Goal: Task Accomplishment & Management: Manage account settings

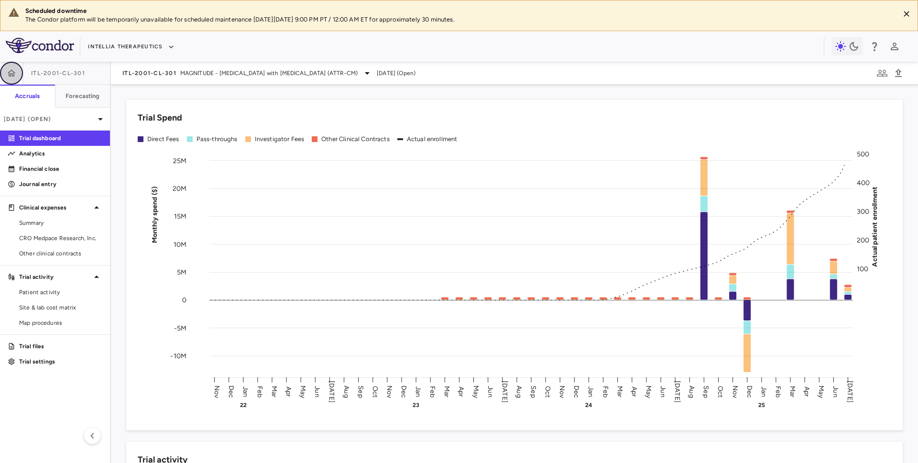
click at [13, 66] on button "button" at bounding box center [11, 73] width 23 height 23
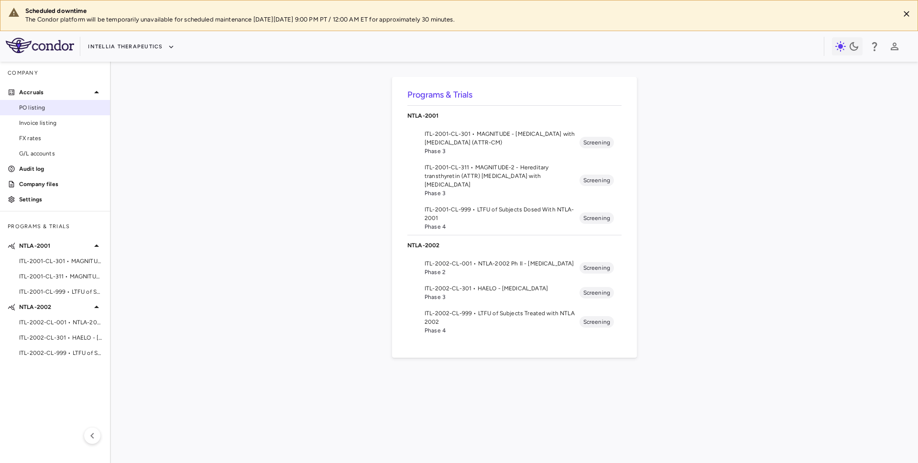
click at [63, 110] on span "PO listing" at bounding box center [60, 107] width 83 height 9
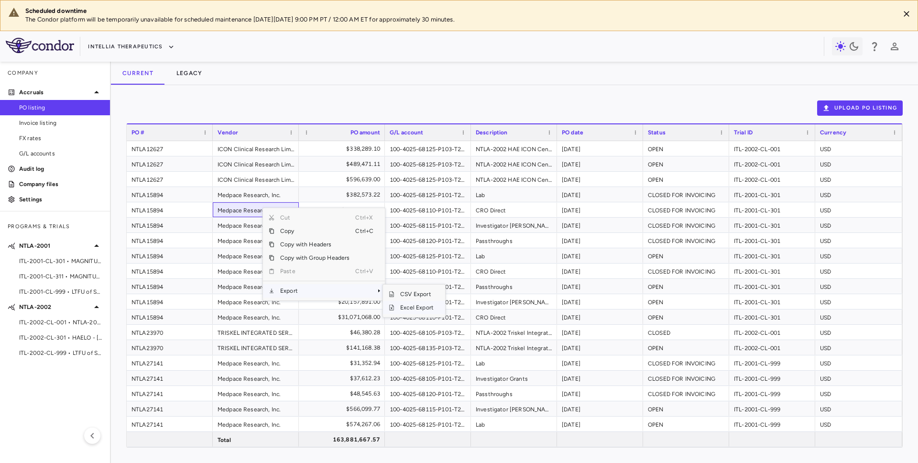
click at [404, 306] on span "Excel Export" at bounding box center [416, 307] width 45 height 13
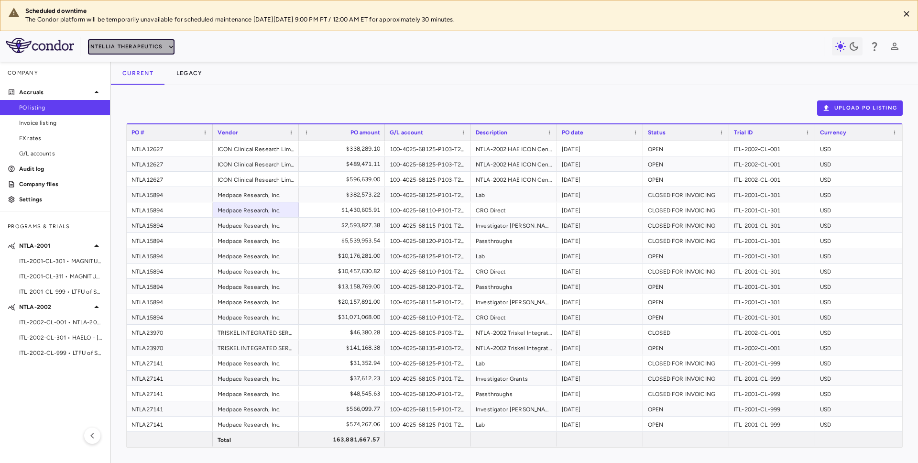
click at [100, 51] on button "Intellia Therapeutics" at bounding box center [131, 46] width 86 height 15
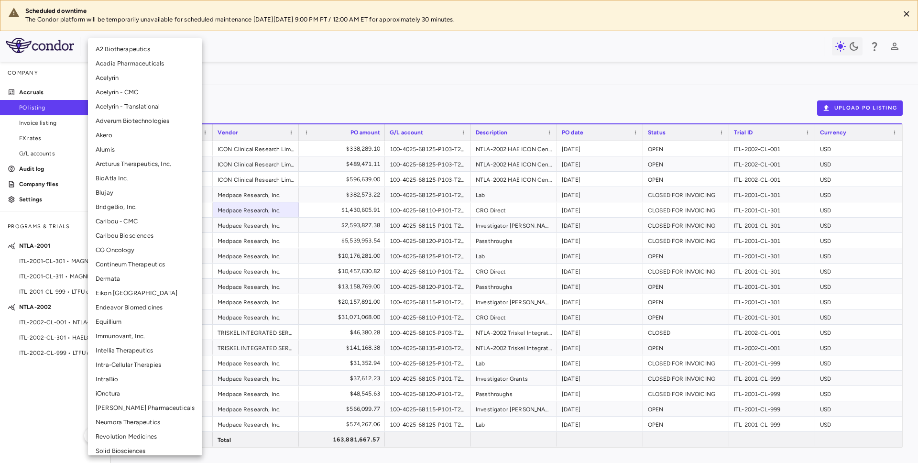
click at [127, 420] on li "Neumora Therapeutics" at bounding box center [145, 422] width 114 height 14
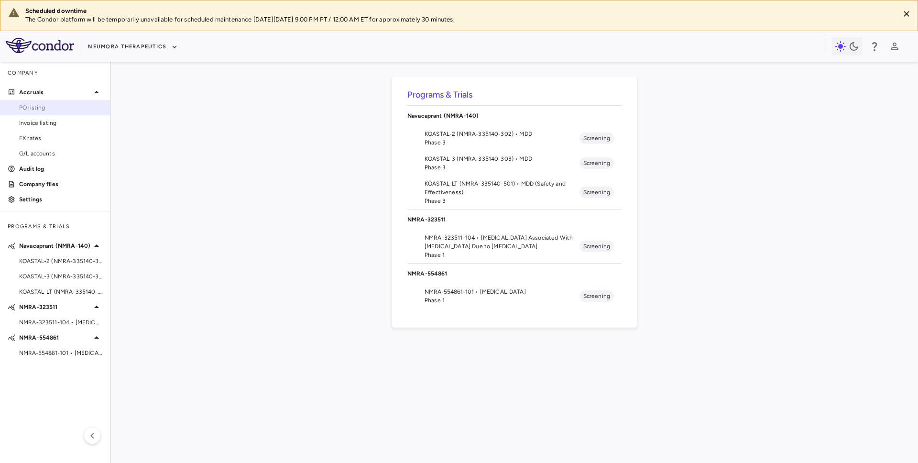
click at [68, 114] on link "PO listing" at bounding box center [55, 107] width 110 height 14
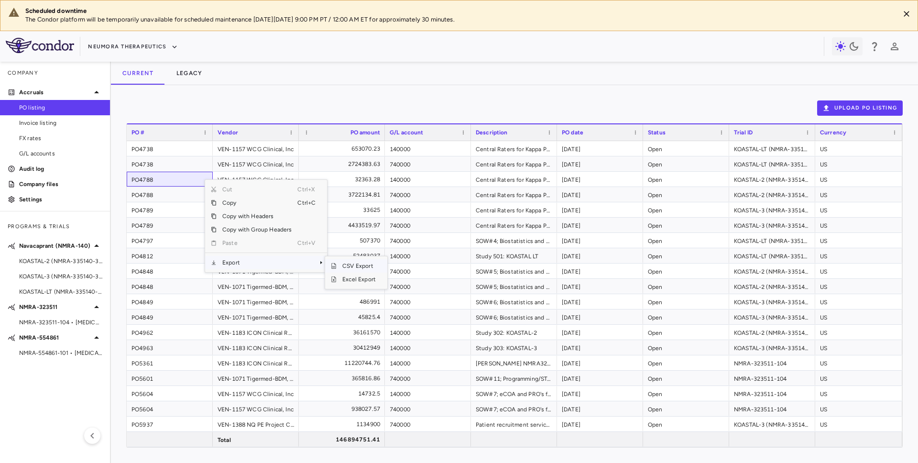
click at [348, 278] on span "Excel Export" at bounding box center [359, 279] width 45 height 13
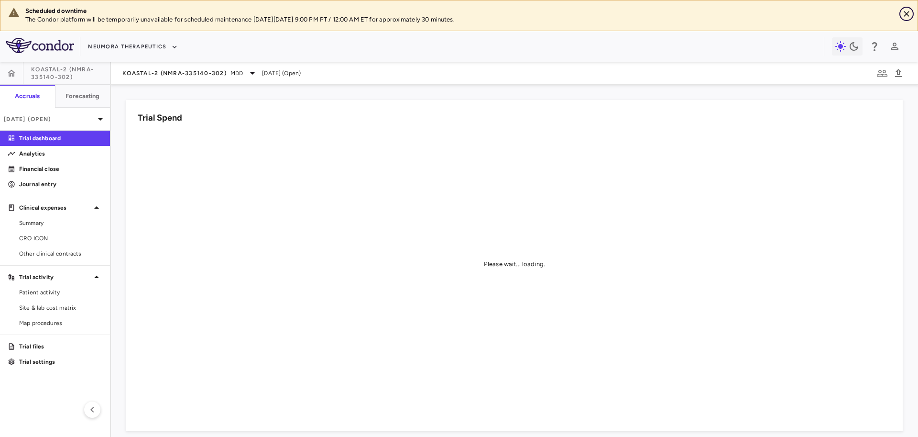
click at [904, 11] on icon "Close" at bounding box center [907, 14] width 10 height 10
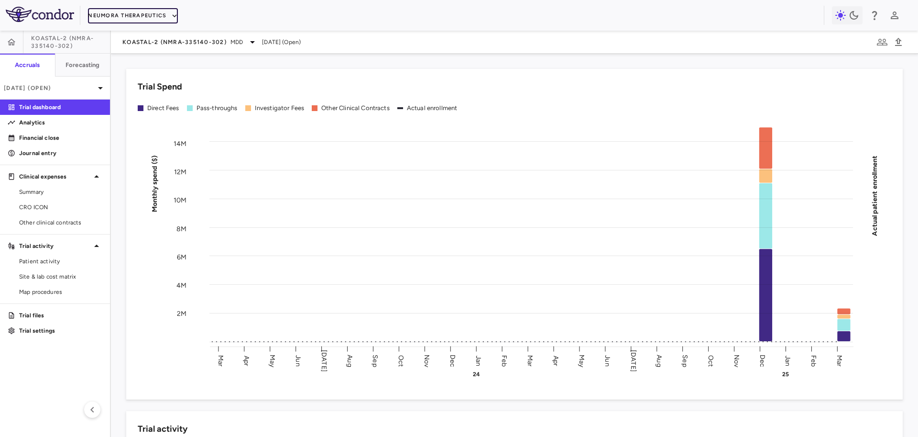
click at [144, 16] on button "Neumora Therapeutics" at bounding box center [133, 15] width 90 height 15
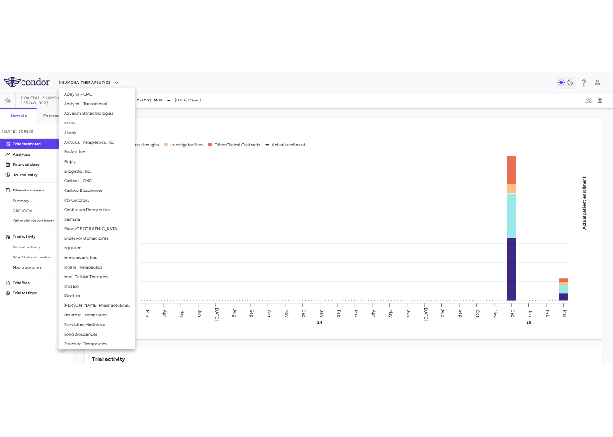
scroll to position [53, 0]
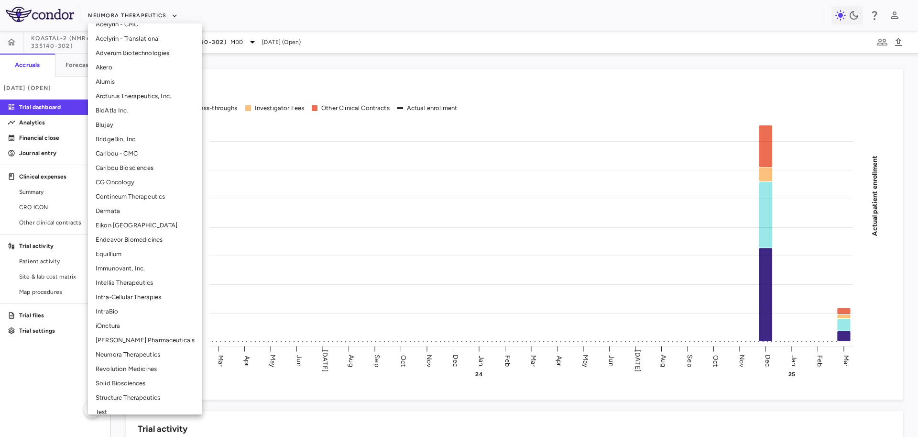
click at [124, 282] on li "Intellia Therapeutics" at bounding box center [145, 282] width 114 height 14
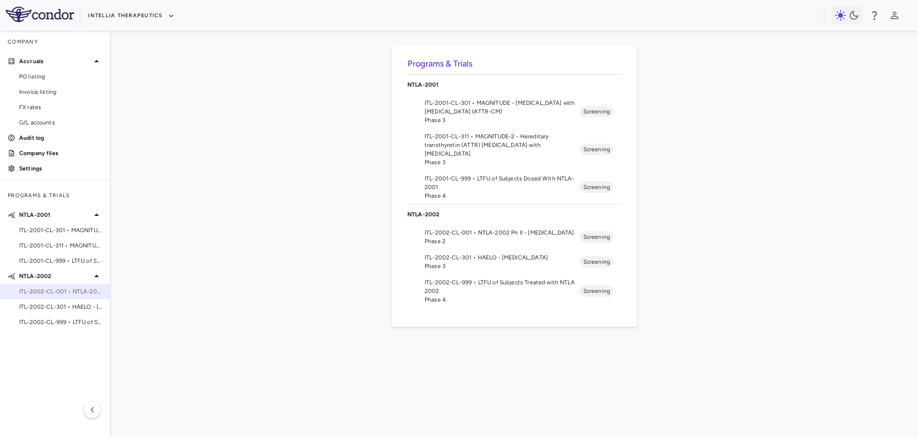
click at [64, 290] on span "ITL-2002-CL-001 • NTLA-2002 Ph II - Hereditary Angioedema" at bounding box center [60, 291] width 83 height 9
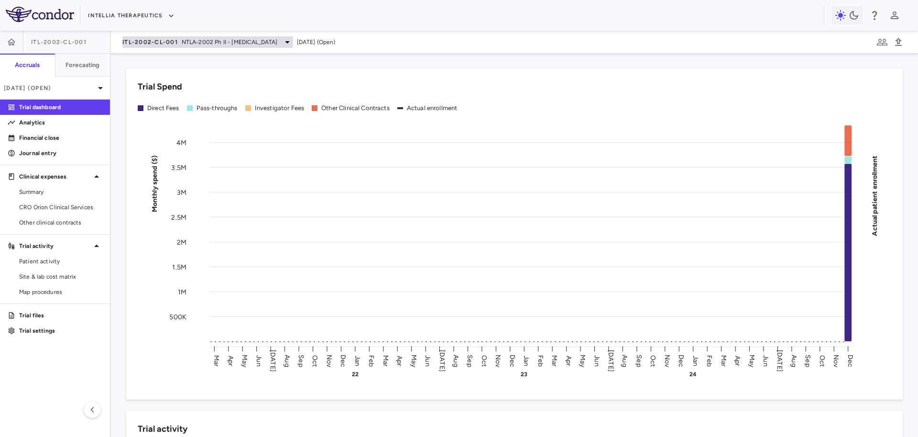
click at [216, 42] on span "NTLA-2002 Ph II - Hereditary Angioedema" at bounding box center [230, 42] width 96 height 9
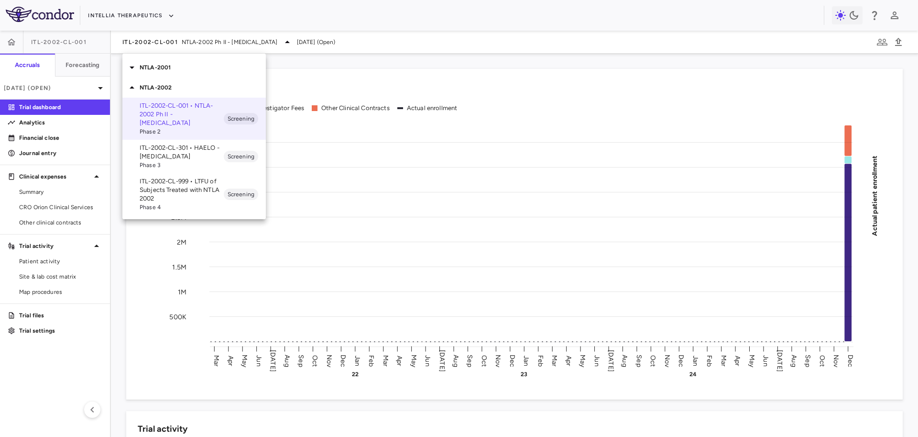
click at [196, 68] on p "NTLA-2001" at bounding box center [203, 67] width 126 height 9
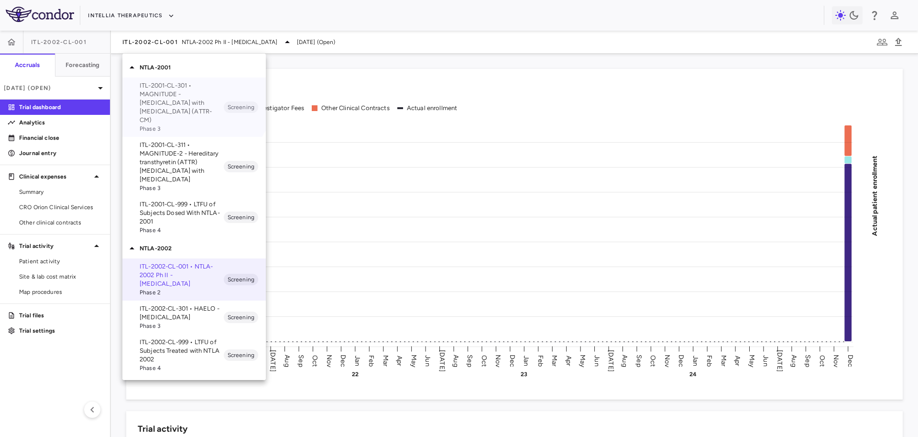
click at [183, 87] on p "ITL-2001-CL-301 • MAGNITUDE - Transthyretin Amyloidosis with Cardiomyopathy (AT…" at bounding box center [182, 102] width 84 height 43
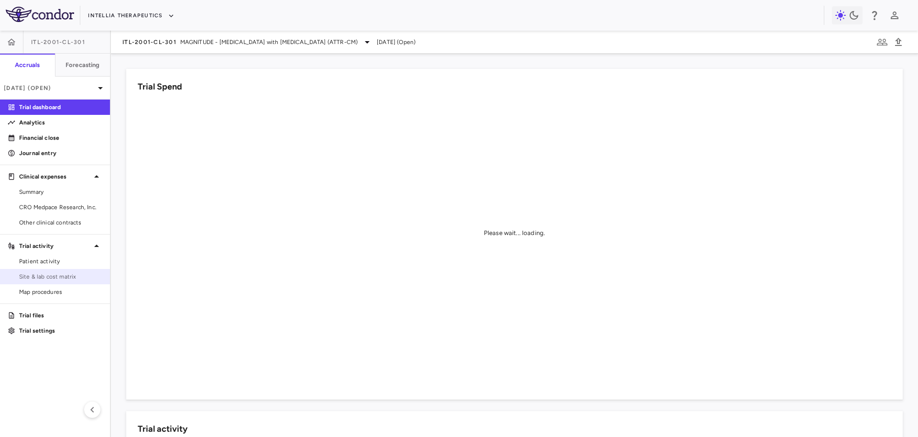
click at [71, 282] on link "Site & lab cost matrix" at bounding box center [55, 276] width 110 height 14
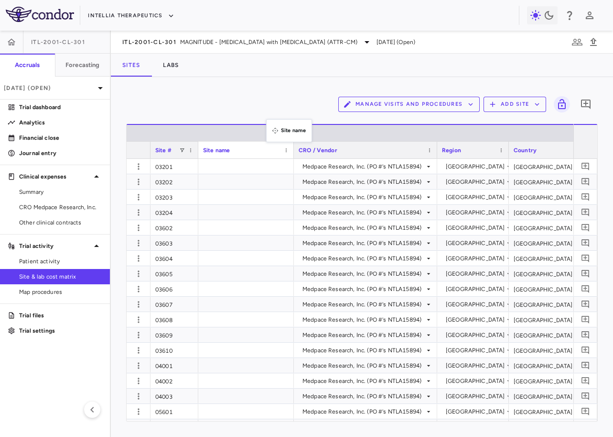
drag, startPoint x: 273, startPoint y: 147, endPoint x: 271, endPoint y: 115, distance: 32.1
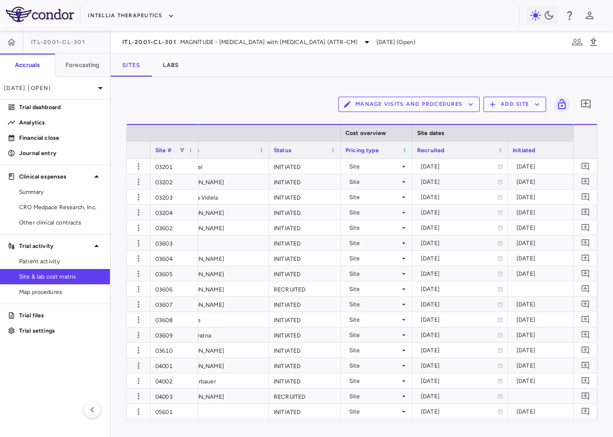
click at [405, 151] on span at bounding box center [405, 150] width 6 height 6
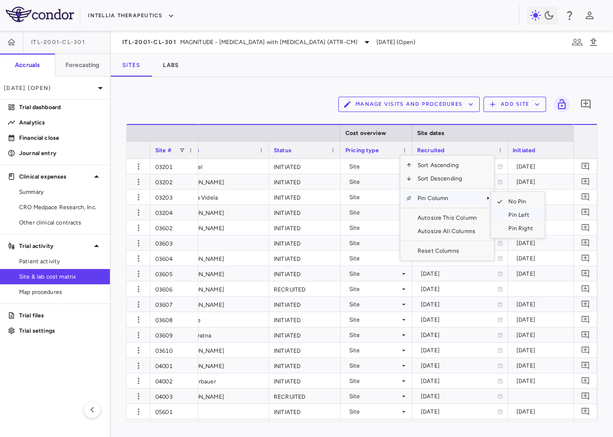
click at [524, 213] on span "Pin Left" at bounding box center [521, 214] width 36 height 13
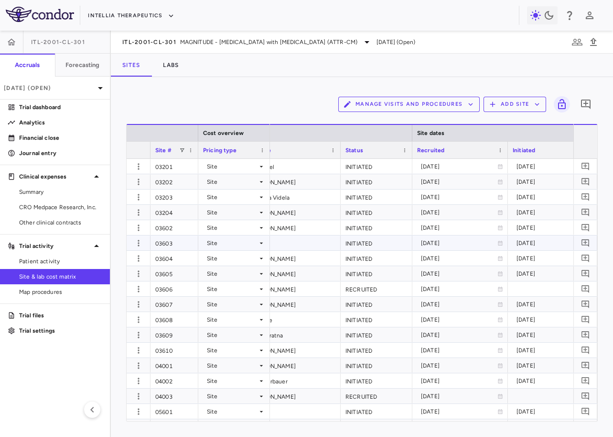
scroll to position [0, 401]
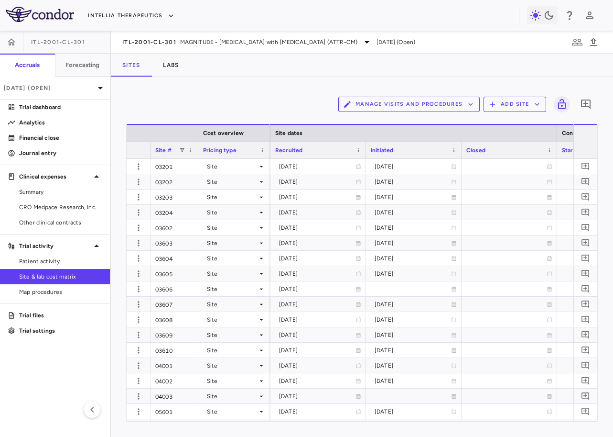
click at [451, 153] on div "Initiated" at bounding box center [414, 150] width 86 height 17
click at [453, 150] on span at bounding box center [454, 150] width 6 height 6
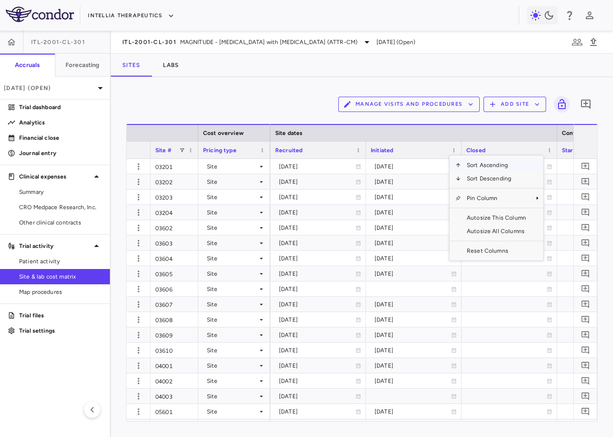
click at [311, 106] on div "Manage Visits and Procedures Add Site 0" at bounding box center [362, 104] width 472 height 24
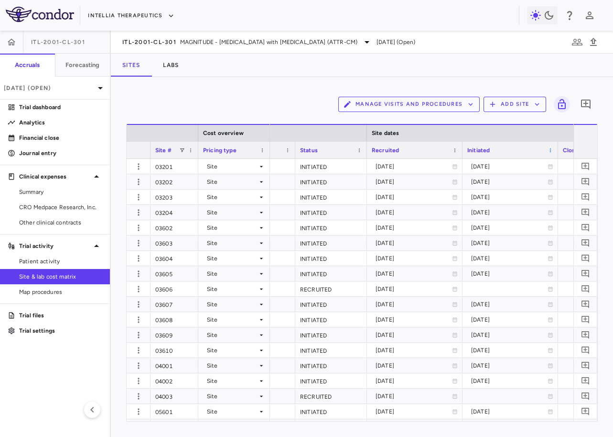
click at [550, 150] on span at bounding box center [551, 150] width 6 height 6
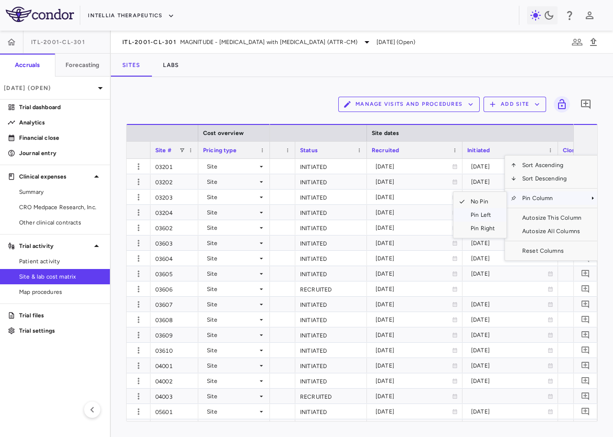
click at [471, 220] on span "Pin Left" at bounding box center [483, 214] width 36 height 13
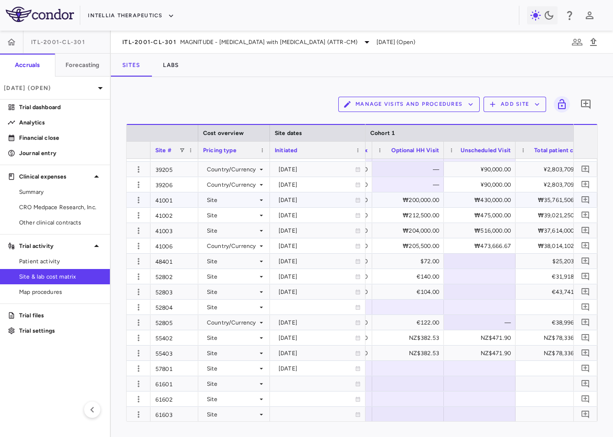
click at [230, 205] on div "Site" at bounding box center [232, 199] width 51 height 15
click at [224, 239] on li "Country/Currency" at bounding box center [234, 233] width 74 height 14
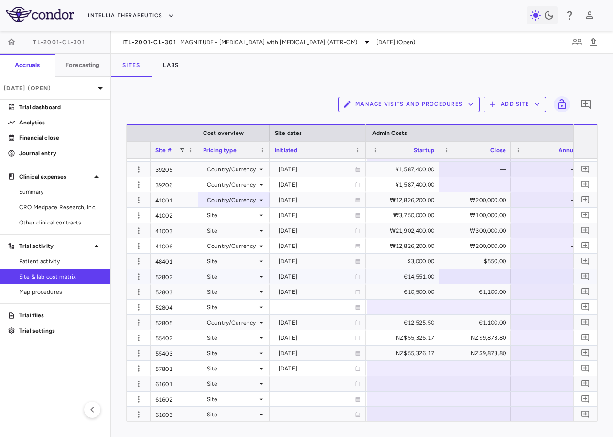
click at [217, 277] on div "Site" at bounding box center [232, 276] width 51 height 15
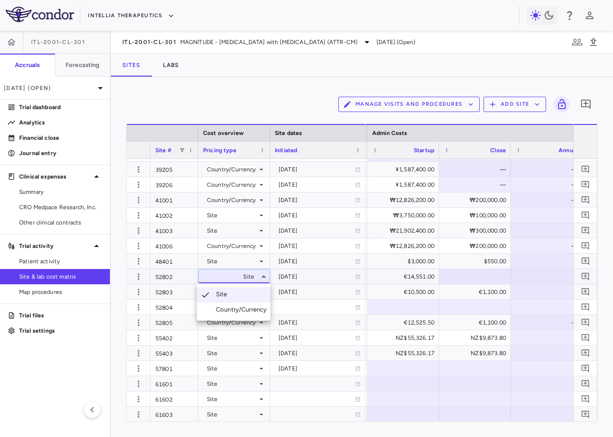
click at [231, 308] on div "Country/Currency" at bounding box center [243, 309] width 55 height 9
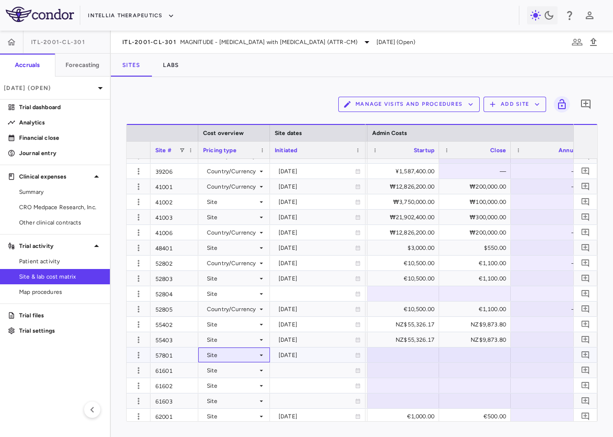
click at [227, 351] on div "Site" at bounding box center [232, 354] width 51 height 15
click at [233, 357] on div at bounding box center [306, 218] width 613 height 437
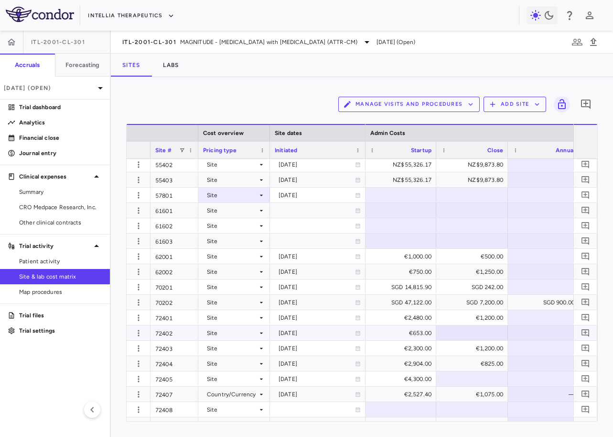
click at [242, 335] on div "Site" at bounding box center [232, 332] width 51 height 15
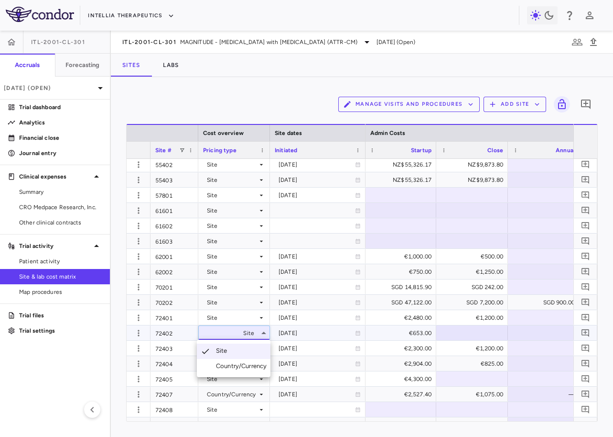
click at [230, 363] on div "Country/Currency" at bounding box center [243, 365] width 55 height 9
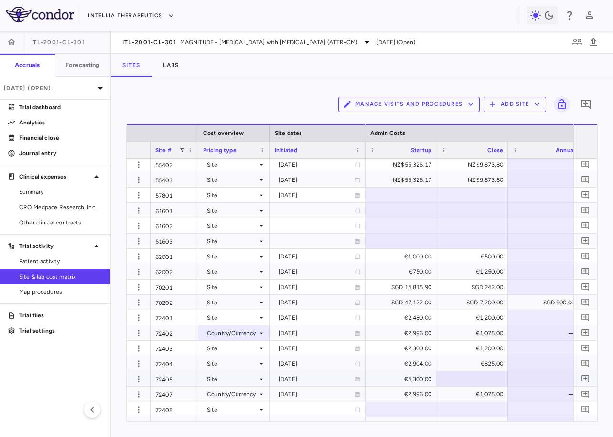
click at [232, 382] on div "Site" at bounding box center [232, 378] width 51 height 15
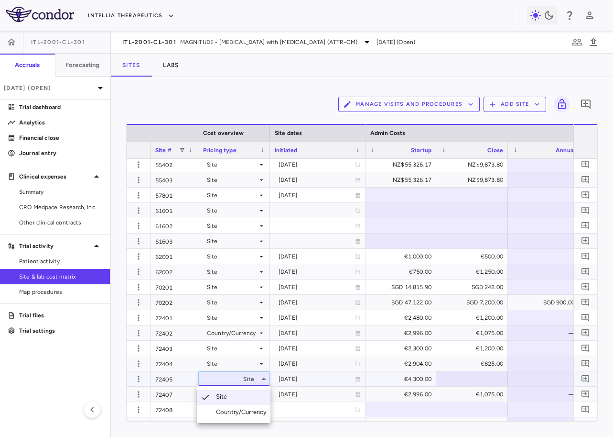
click at [224, 407] on div "Country/Currency" at bounding box center [243, 411] width 55 height 9
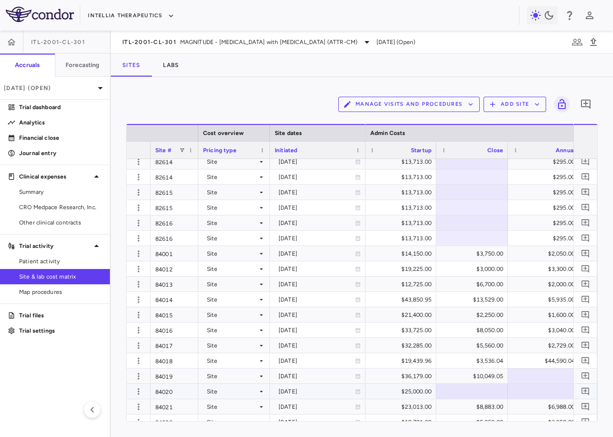
click at [229, 391] on div "Site" at bounding box center [232, 390] width 51 height 15
click at [229, 415] on div "Country/Currency" at bounding box center [243, 418] width 55 height 9
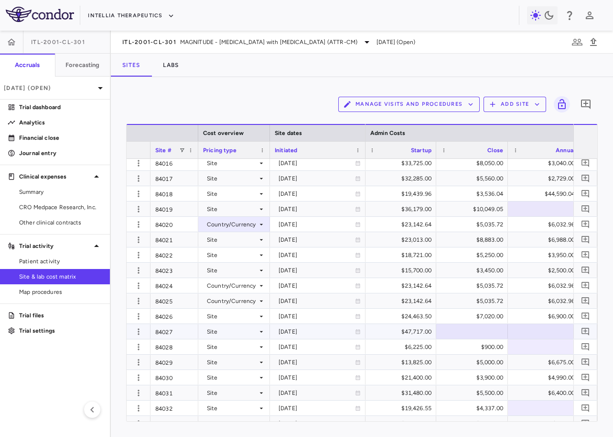
click at [248, 333] on div "Site" at bounding box center [232, 331] width 51 height 15
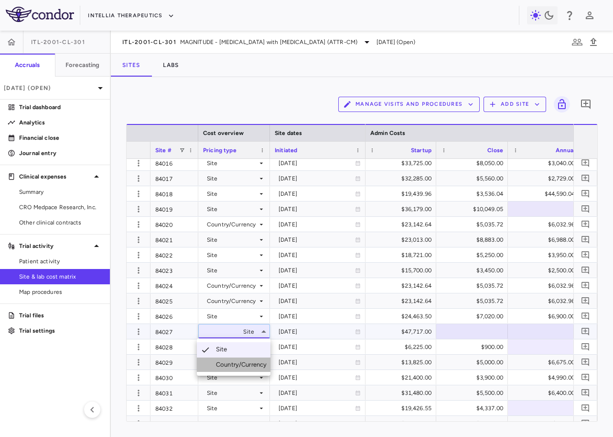
click at [244, 365] on div "Country/Currency" at bounding box center [243, 364] width 55 height 9
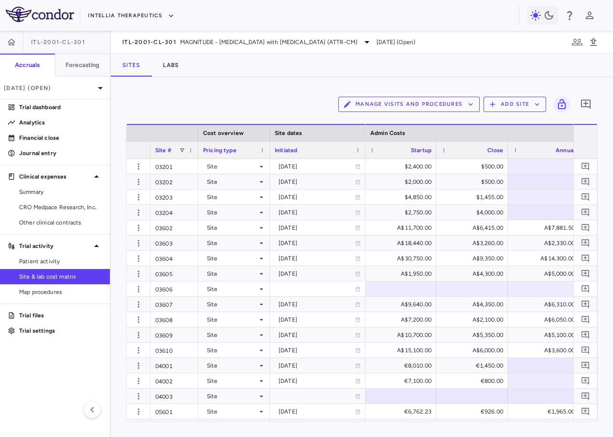
click at [301, 153] on div "Initiated" at bounding box center [313, 150] width 77 height 12
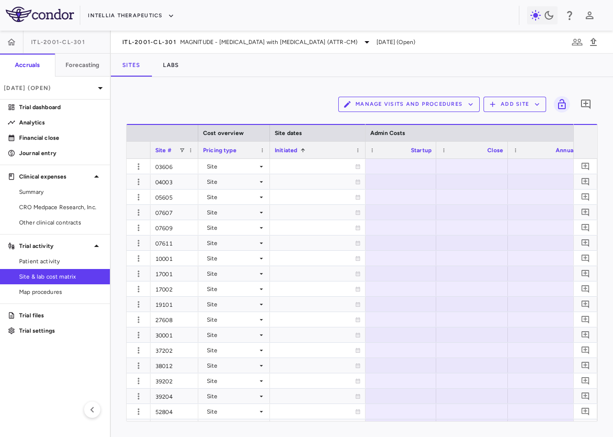
click at [320, 148] on div "Initiated 1" at bounding box center [313, 150] width 77 height 12
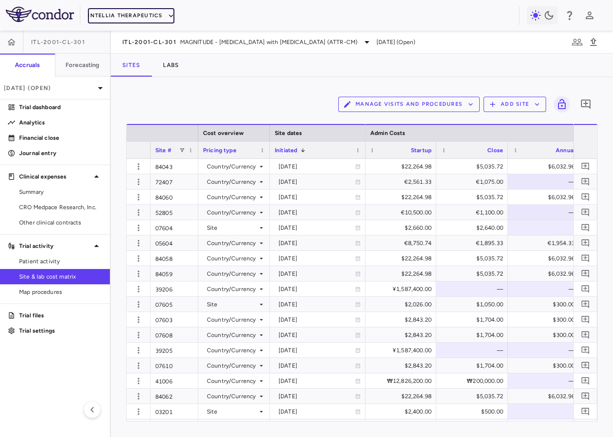
click at [122, 15] on button "Intellia Therapeutics" at bounding box center [131, 15] width 86 height 15
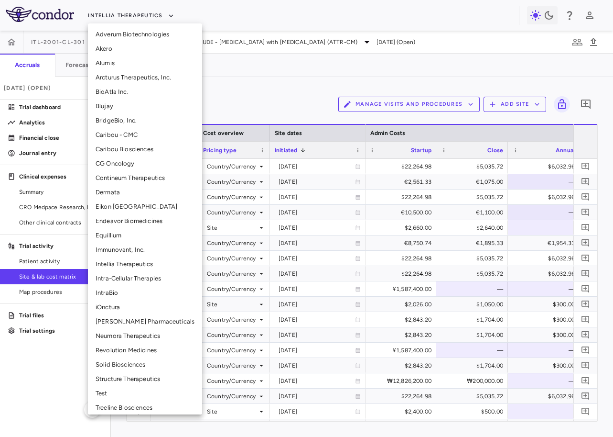
scroll to position [73, 0]
click at [118, 248] on li "Immunovant, Inc." at bounding box center [145, 248] width 114 height 14
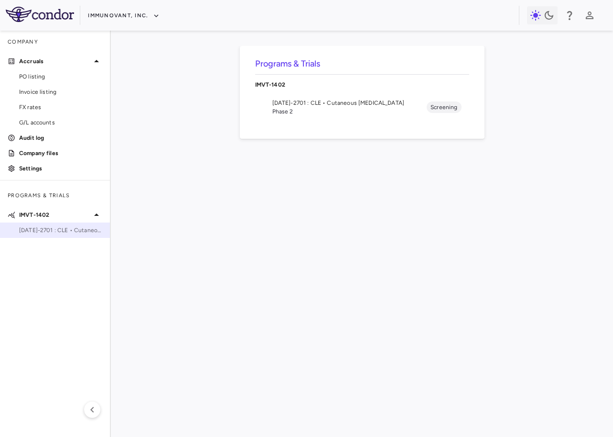
click at [83, 225] on div "1402-2701 : CLE • Cutaneous Lupus Erythematosus" at bounding box center [55, 230] width 110 height 14
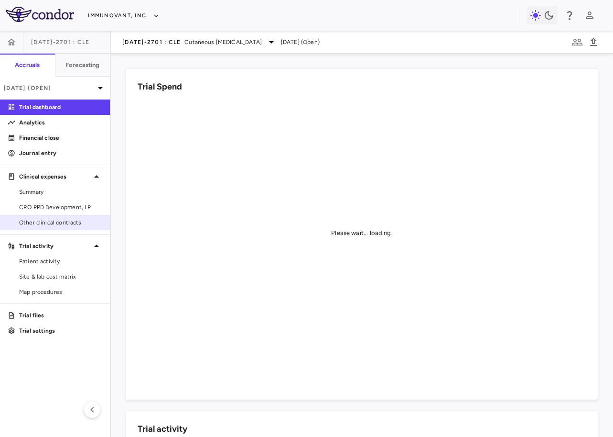
click at [61, 215] on div "Other clinical contracts" at bounding box center [55, 222] width 110 height 15
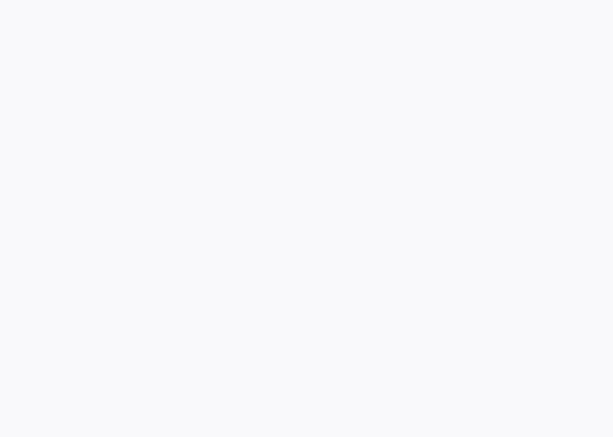
click at [64, 207] on div at bounding box center [306, 218] width 613 height 437
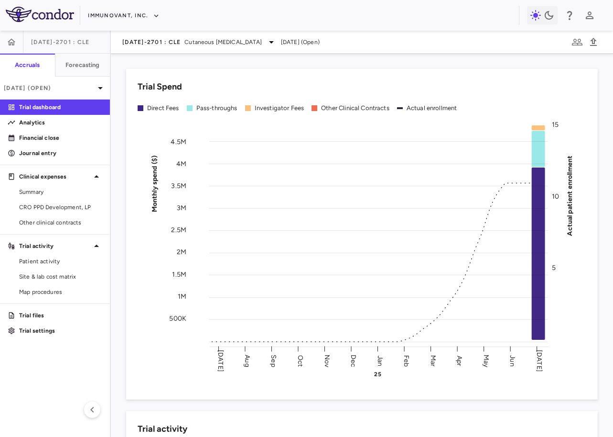
click at [64, 207] on span "CRO PPD Development, LP" at bounding box center [60, 207] width 83 height 9
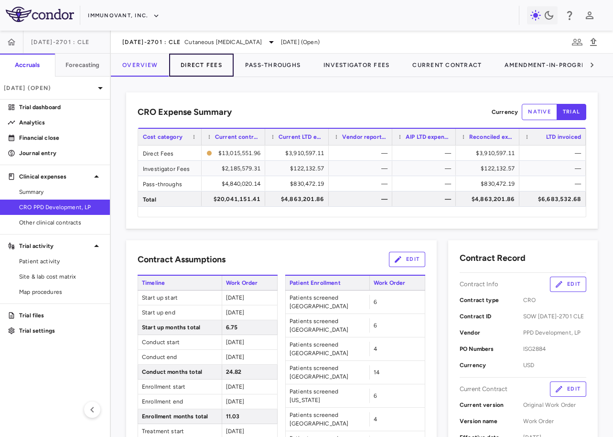
click at [213, 70] on button "Direct Fees" at bounding box center [201, 65] width 65 height 23
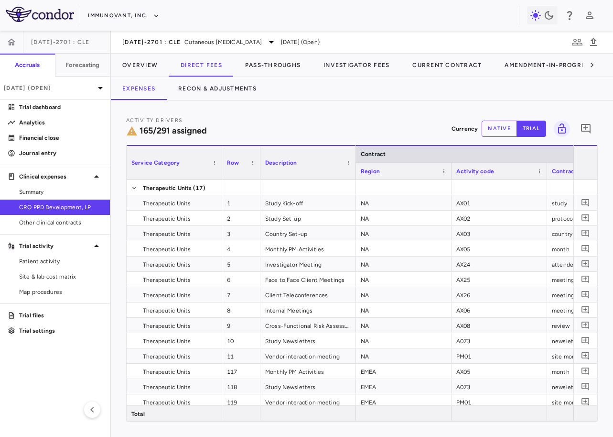
click at [58, 372] on aside "1402-2701 : CLE Accruals Forecasting Jul 2025 (Open) Trial dashboard Analytics …" at bounding box center [55, 234] width 111 height 406
click at [46, 276] on span "Site & lab cost matrix" at bounding box center [60, 276] width 83 height 9
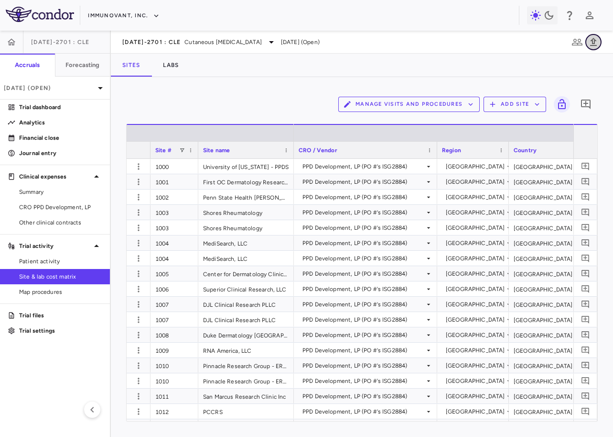
click at [593, 45] on icon "button" at bounding box center [593, 42] width 7 height 8
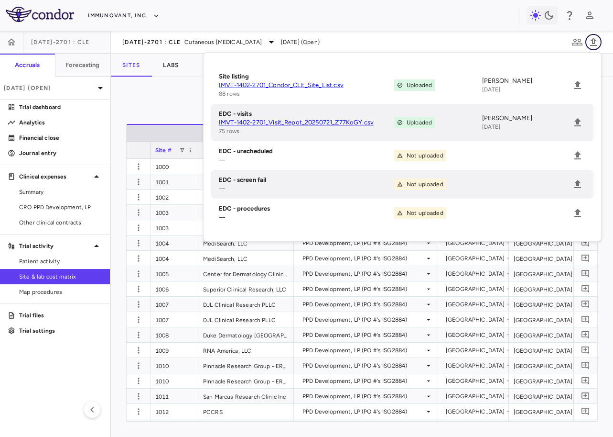
click at [593, 44] on icon "button" at bounding box center [593, 42] width 7 height 8
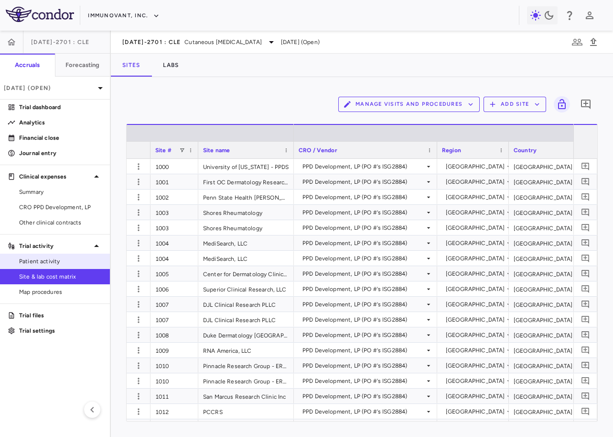
click at [63, 261] on span "Patient activity" at bounding box center [60, 261] width 83 height 9
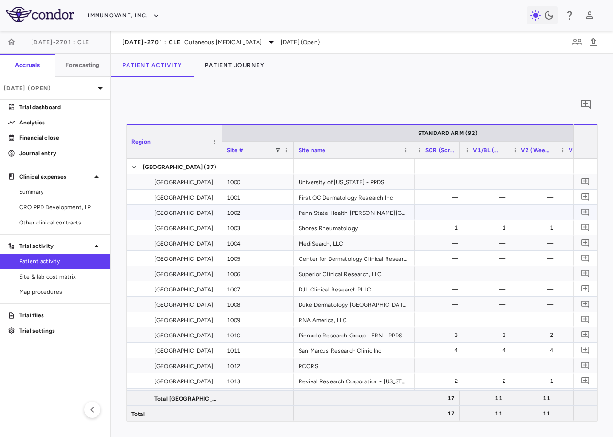
scroll to position [0, 668]
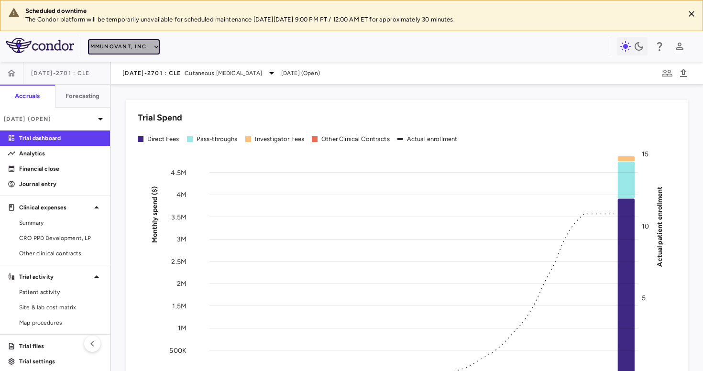
click at [108, 49] on button "Immunovant, Inc." at bounding box center [124, 46] width 72 height 15
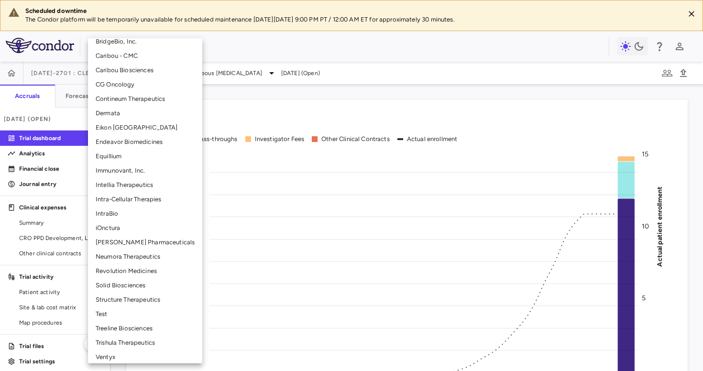
scroll to position [166, 0]
click at [112, 254] on li "Neumora Therapeutics" at bounding box center [145, 256] width 114 height 14
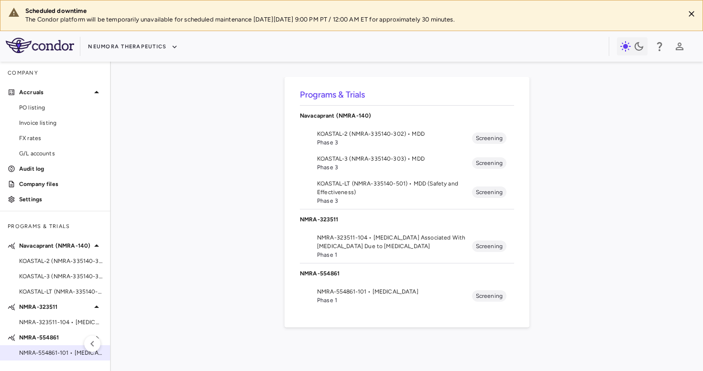
click at [47, 351] on span "NMRA‐554861‐101 • Schizophrenia" at bounding box center [60, 353] width 83 height 9
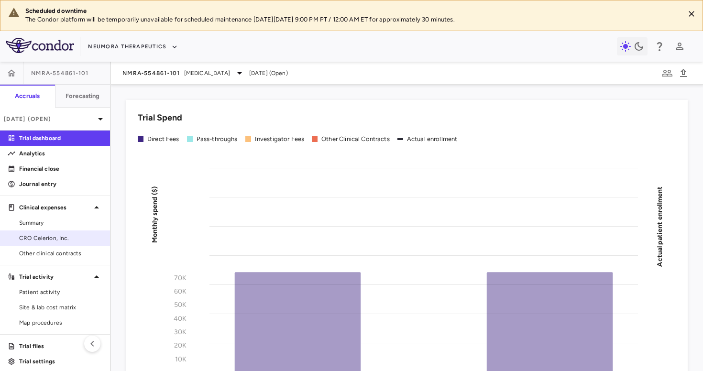
click at [58, 237] on span "CRO Celerion, Inc." at bounding box center [60, 238] width 83 height 9
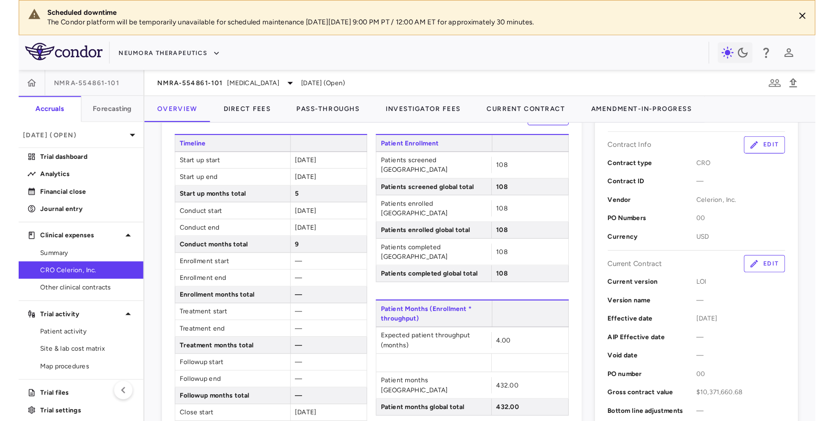
scroll to position [187, 0]
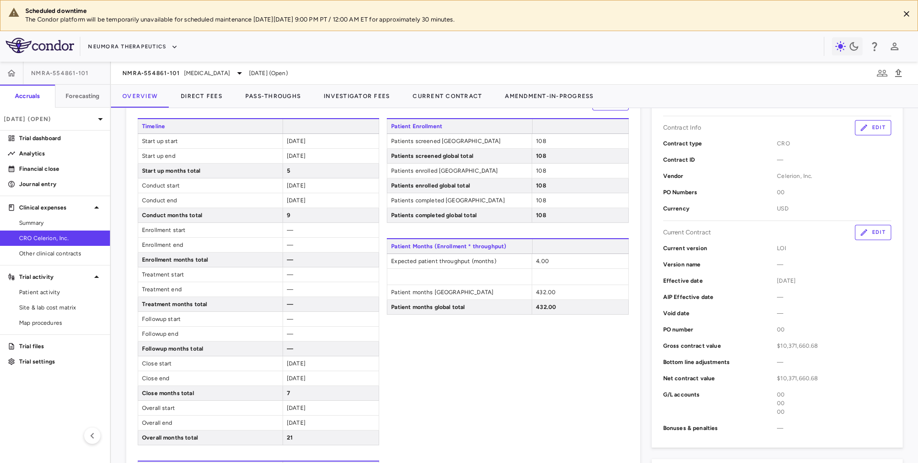
click at [516, 344] on div "Patient Enrollment Patients screened USA 108 Patients screened global total 108…" at bounding box center [507, 350] width 241 height 465
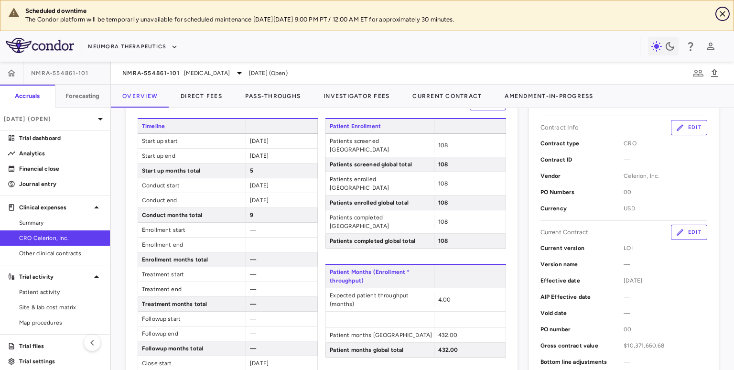
click at [702, 8] on button "Close" at bounding box center [723, 14] width 14 height 14
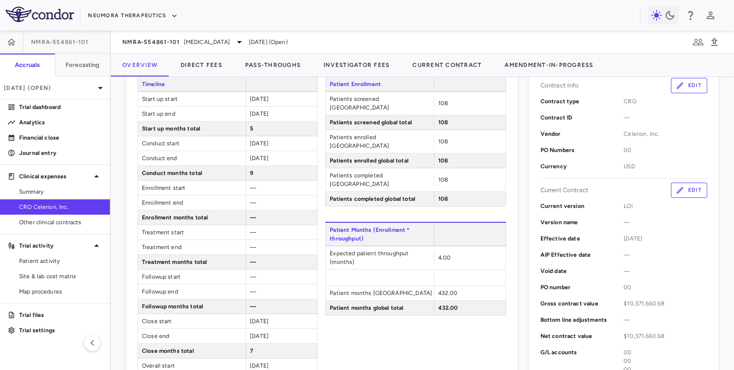
scroll to position [201, 0]
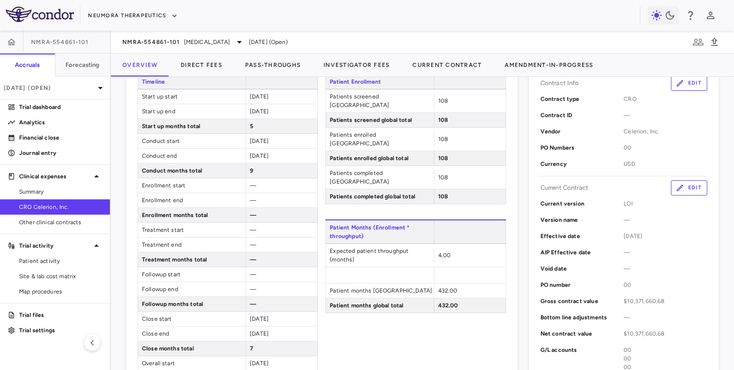
drag, startPoint x: 249, startPoint y: 93, endPoint x: 284, endPoint y: 109, distance: 39.4
click at [285, 109] on div "Timeline Start up start 2025-06-01 Start up end 2025-10-31 Start up months tota…" at bounding box center [228, 237] width 180 height 327
click at [251, 123] on span "5" at bounding box center [251, 126] width 3 height 7
drag, startPoint x: 251, startPoint y: 96, endPoint x: 281, endPoint y: 109, distance: 32.6
click at [281, 109] on div "Timeline Start up start 2025-06-01 Start up end 2025-10-31 Start up months tota…" at bounding box center [228, 237] width 180 height 327
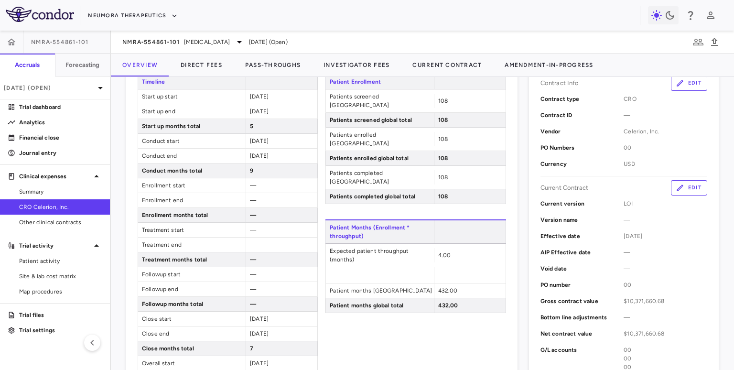
click at [281, 109] on div "[DATE]" at bounding box center [282, 111] width 72 height 14
drag, startPoint x: 250, startPoint y: 141, endPoint x: 283, endPoint y: 154, distance: 35.3
click at [283, 154] on div "Timeline Start up start 2025-06-01 Start up end 2025-10-31 Start up months tota…" at bounding box center [228, 237] width 180 height 327
click at [269, 108] on span "[DATE]" at bounding box center [259, 111] width 19 height 7
drag, startPoint x: 251, startPoint y: 110, endPoint x: 287, endPoint y: 109, distance: 36.4
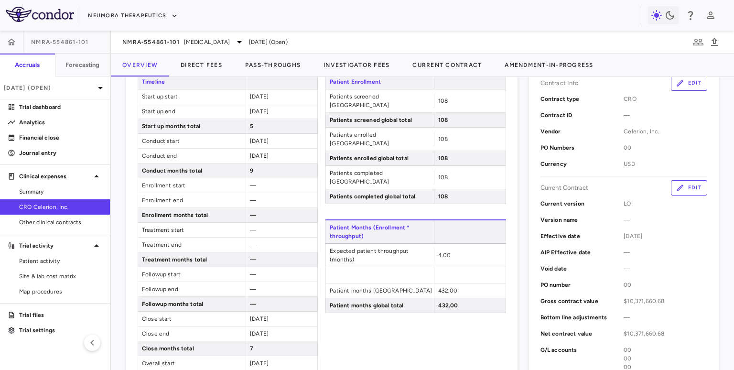
click at [287, 109] on div "[DATE]" at bounding box center [282, 111] width 72 height 14
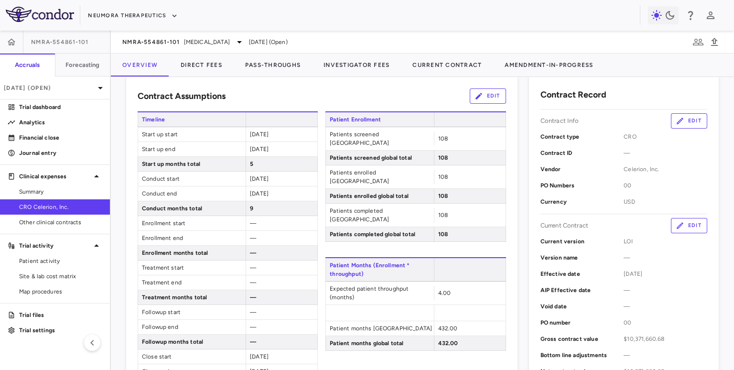
scroll to position [164, 0]
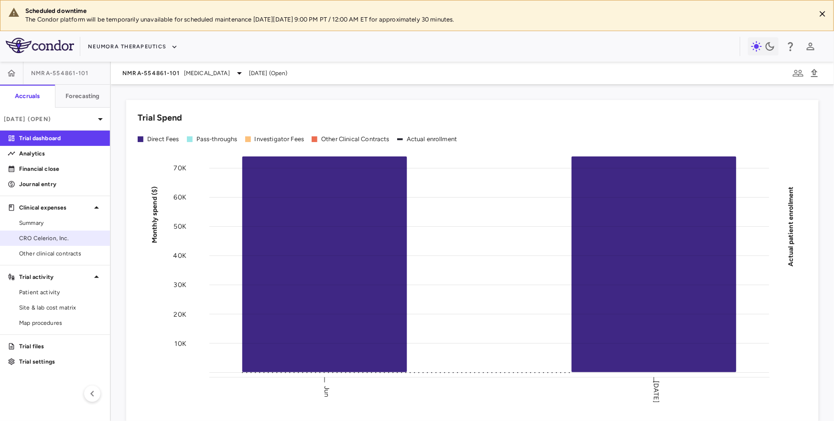
click at [77, 243] on link "CRO Celerion, Inc." at bounding box center [55, 238] width 110 height 14
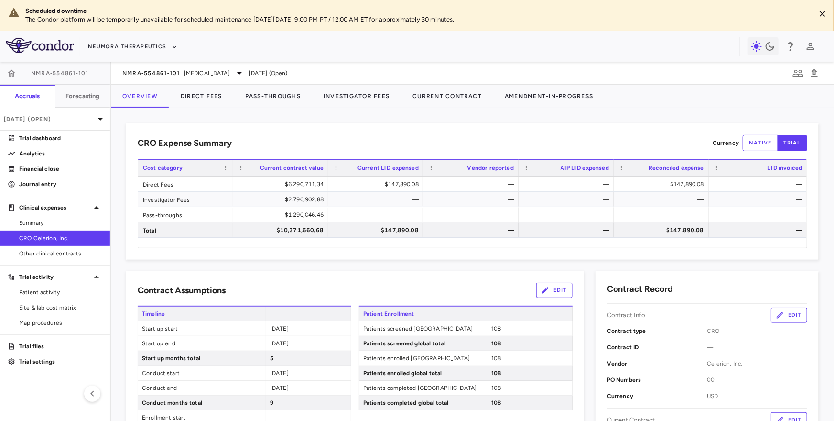
click at [557, 286] on button "Edit" at bounding box center [554, 290] width 36 height 15
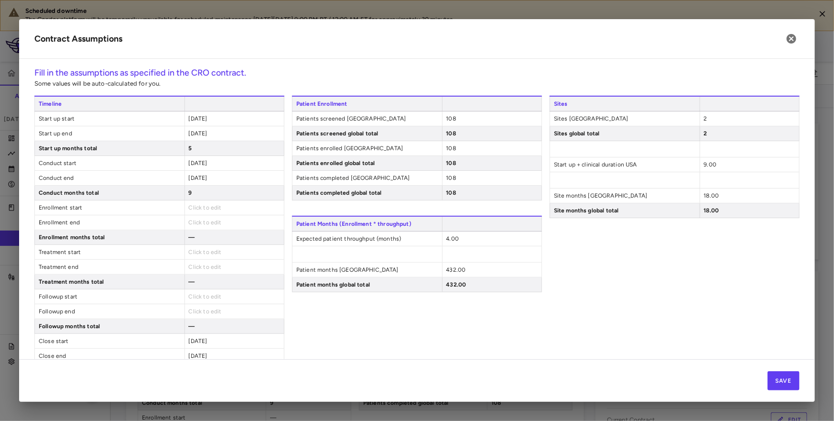
click at [202, 117] on span "[DATE]" at bounding box center [198, 118] width 19 height 7
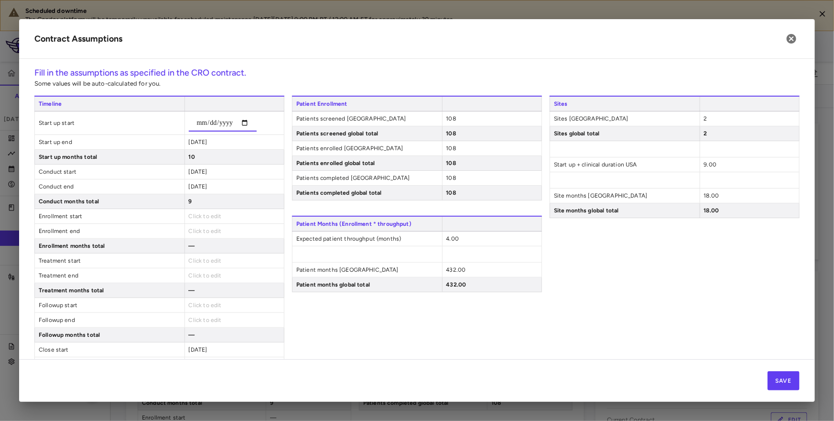
type input "**********"
click at [213, 145] on div "**********" at bounding box center [159, 264] width 250 height 336
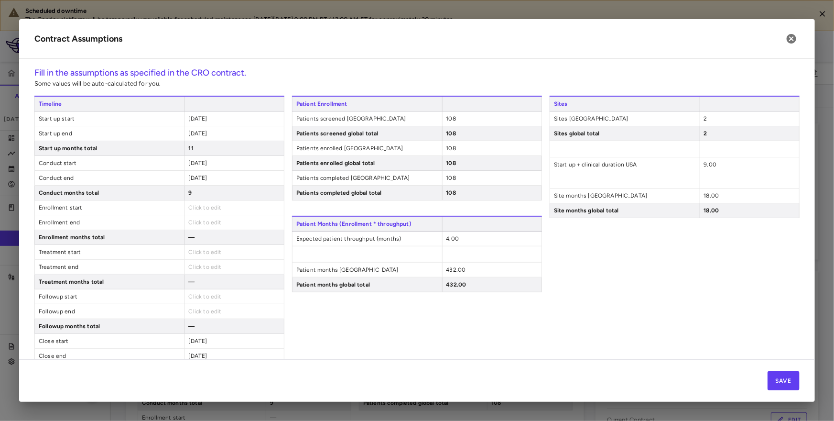
click at [208, 163] on span "[DATE]" at bounding box center [198, 163] width 19 height 7
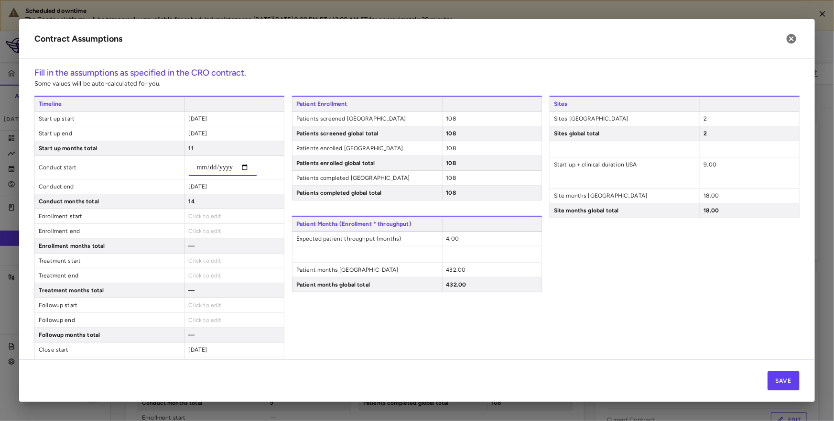
type input "**********"
click at [208, 131] on span "[DATE]" at bounding box center [198, 133] width 19 height 7
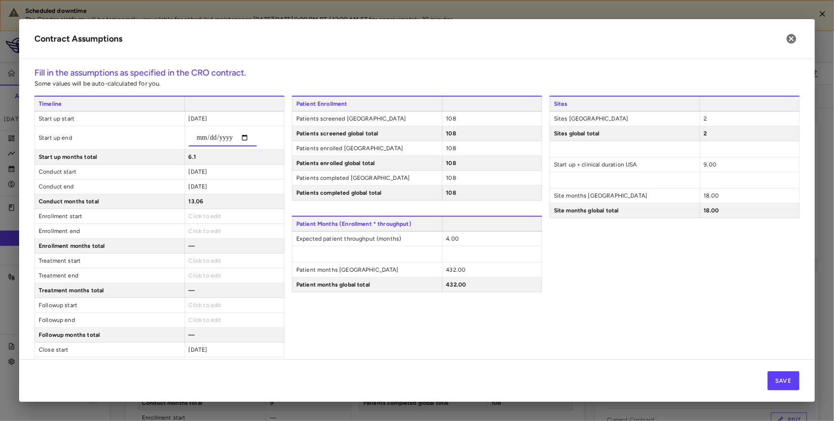
type input "**********"
click at [237, 182] on div "[DATE]" at bounding box center [234, 186] width 99 height 14
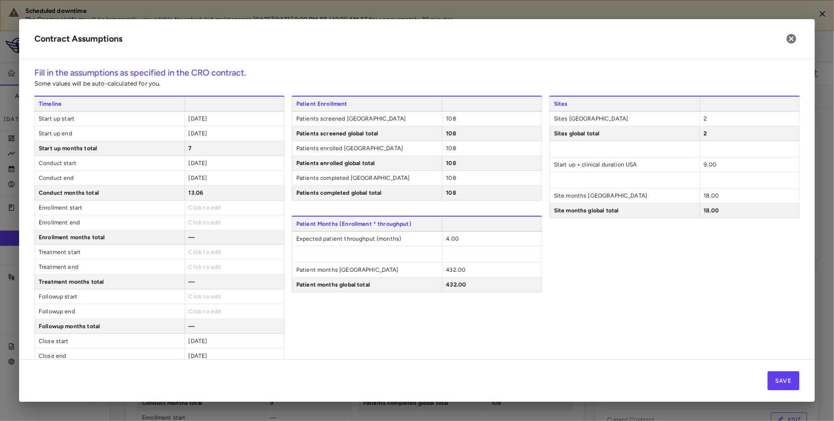
click at [196, 180] on span "[DATE]" at bounding box center [198, 178] width 19 height 7
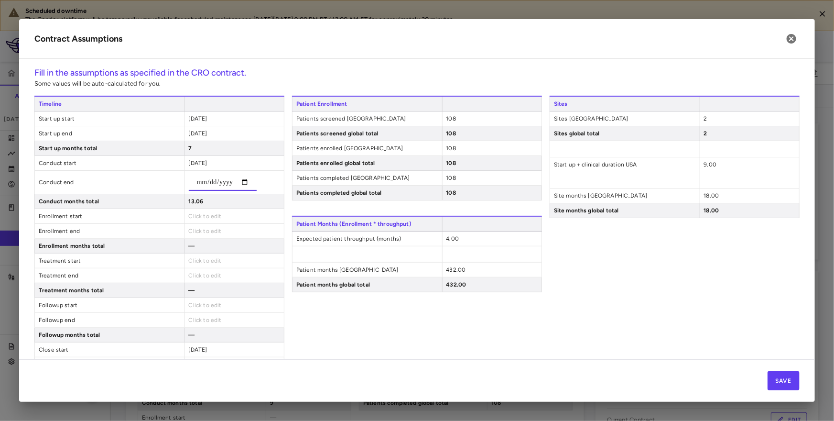
click at [239, 203] on div "**********" at bounding box center [159, 264] width 250 height 336
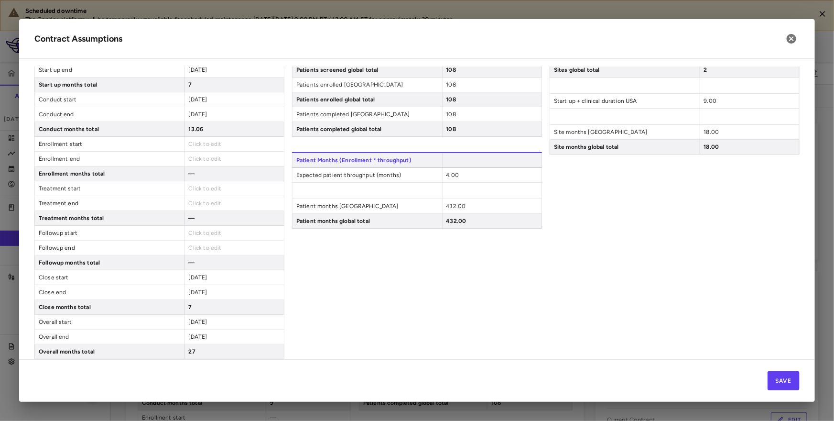
scroll to position [74, 0]
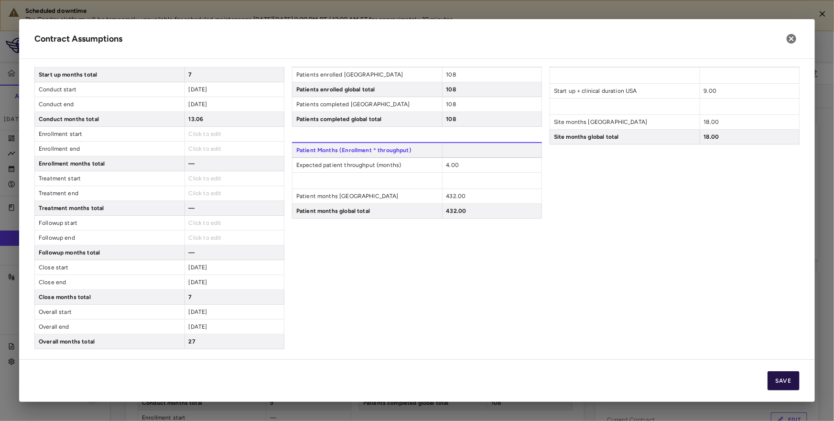
click at [734, 370] on button "Save" at bounding box center [784, 380] width 32 height 19
